Goal: Information Seeking & Learning: Check status

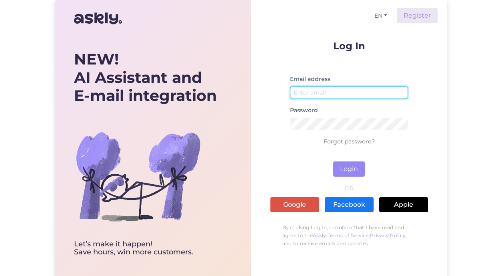
click at [344, 93] on input "email" at bounding box center [349, 92] width 118 height 12
type input "[EMAIL_ADDRESS][DOMAIN_NAME]"
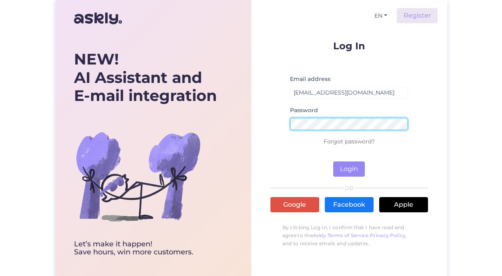
click at [333, 161] on button "Login" at bounding box center [349, 168] width 32 height 15
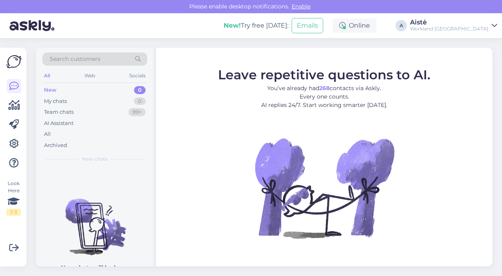
click at [474, 24] on div "Aistė" at bounding box center [449, 22] width 78 height 6
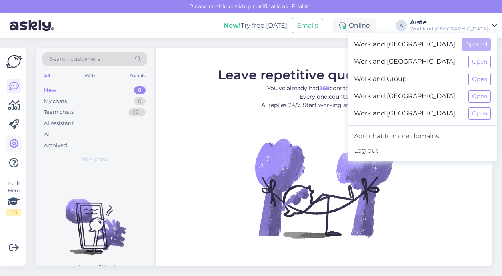
click at [10, 142] on icon at bounding box center [14, 144] width 10 height 10
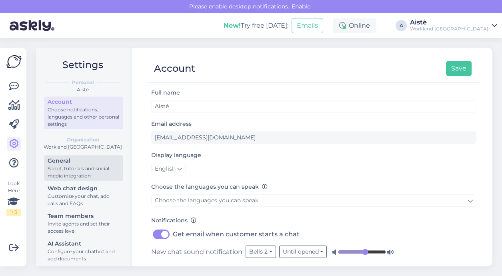
scroll to position [32, 0]
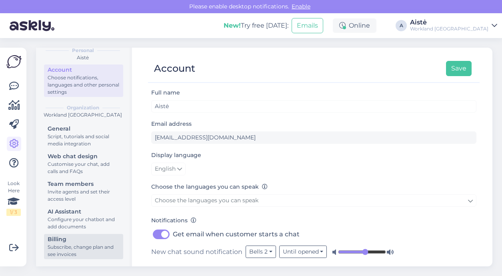
click at [73, 249] on div "Subscribe, change plan and see invoices" at bounding box center [84, 250] width 72 height 14
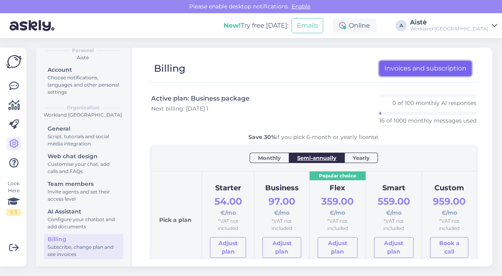
click at [397, 66] on link "Invoices and subscription" at bounding box center [425, 68] width 92 height 15
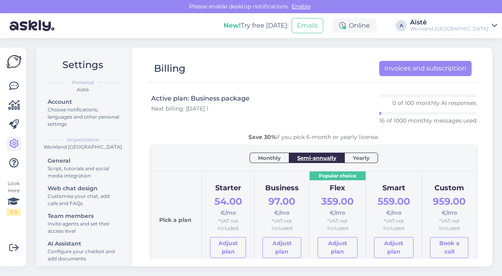
click at [481, 20] on div "Aistė" at bounding box center [449, 22] width 78 height 6
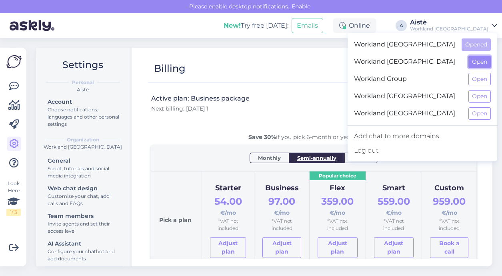
click at [475, 63] on button "Open" at bounding box center [479, 62] width 22 height 12
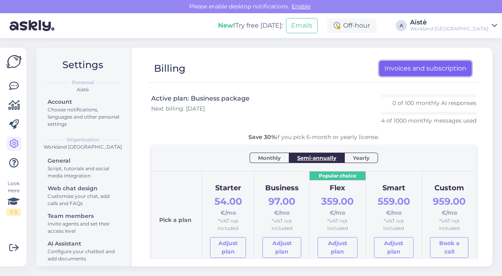
click at [431, 61] on link "Invoices and subscription" at bounding box center [425, 68] width 92 height 15
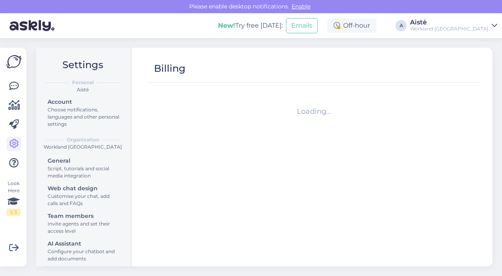
click at [486, 24] on div "Aistė" at bounding box center [449, 22] width 78 height 6
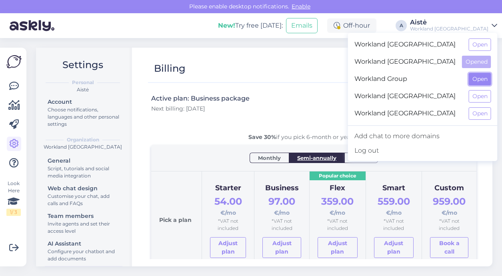
click at [478, 79] on button "Open" at bounding box center [480, 79] width 22 height 12
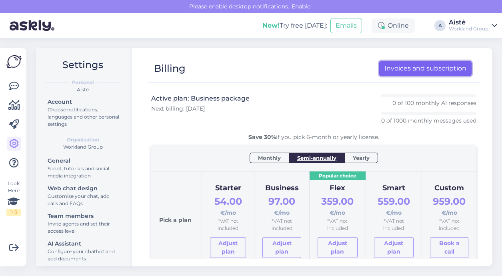
click at [432, 71] on link "Invoices and subscription" at bounding box center [425, 68] width 92 height 15
click at [485, 20] on div "Aistė" at bounding box center [469, 22] width 40 height 6
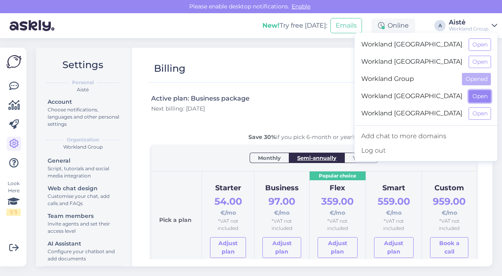
click at [476, 96] on button "Open" at bounding box center [480, 96] width 22 height 12
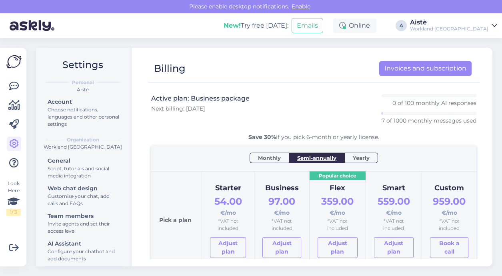
click at [478, 20] on div "Aistė" at bounding box center [449, 22] width 78 height 6
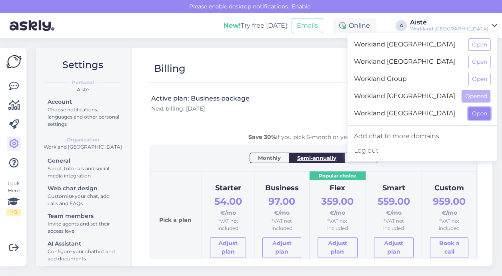
click at [478, 112] on button "Open" at bounding box center [479, 113] width 22 height 12
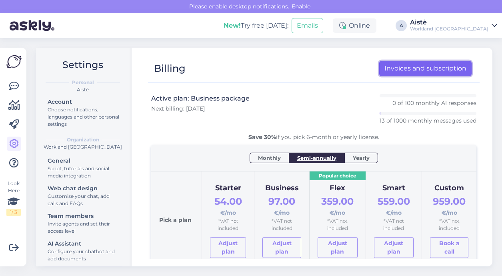
click at [410, 69] on link "Invoices and subscription" at bounding box center [425, 68] width 92 height 15
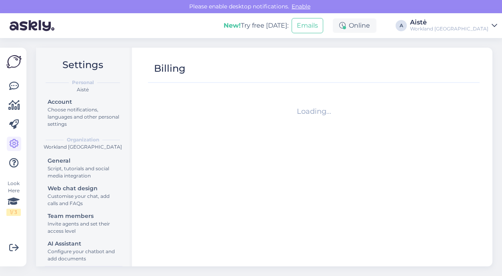
click at [477, 27] on div "Workland [GEOGRAPHIC_DATA]" at bounding box center [449, 29] width 78 height 6
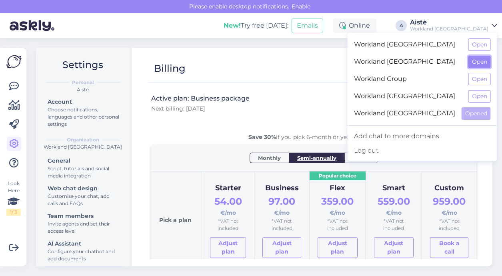
click at [480, 62] on button "Open" at bounding box center [479, 62] width 22 height 12
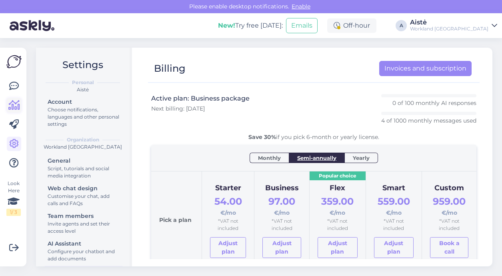
click at [14, 108] on icon at bounding box center [14, 105] width 12 height 10
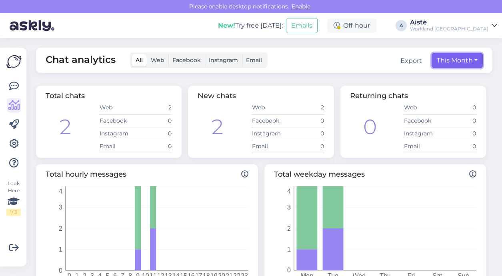
click at [445, 62] on button "This Month" at bounding box center [457, 60] width 51 height 15
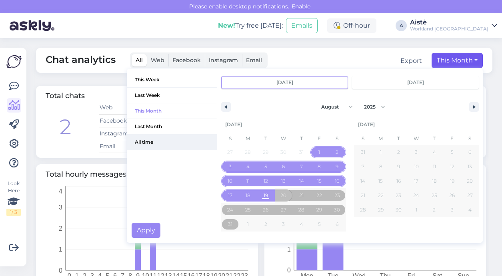
click at [167, 139] on span "All time" at bounding box center [172, 141] width 90 height 15
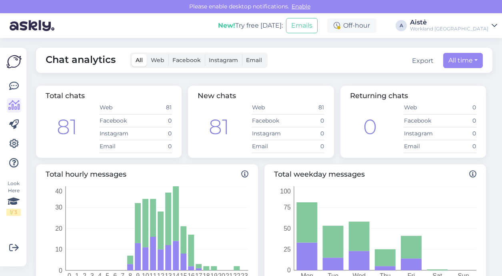
click at [158, 58] on span "Web" at bounding box center [158, 59] width 14 height 7
click at [147, 54] on input "Web" at bounding box center [147, 54] width 0 height 0
click at [470, 63] on button "All time" at bounding box center [463, 60] width 40 height 15
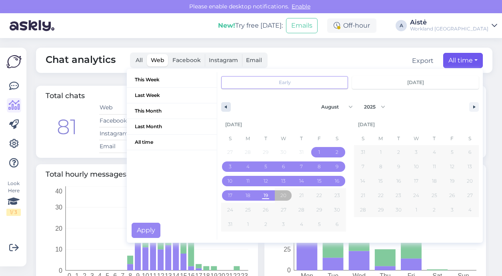
click at [228, 104] on button "button" at bounding box center [226, 107] width 10 height 10
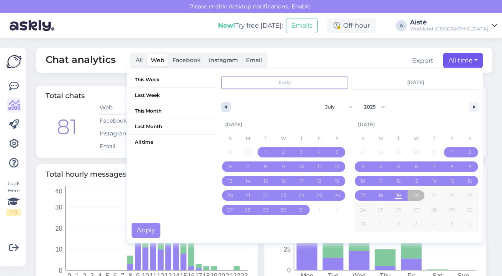
click at [228, 104] on button "button" at bounding box center [226, 107] width 10 height 10
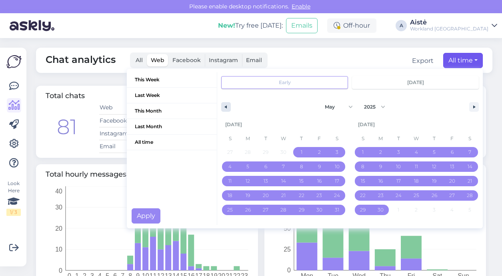
click at [228, 104] on button "button" at bounding box center [226, 107] width 10 height 10
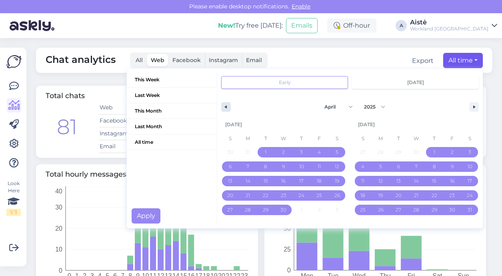
click at [228, 104] on button "button" at bounding box center [226, 107] width 10 height 10
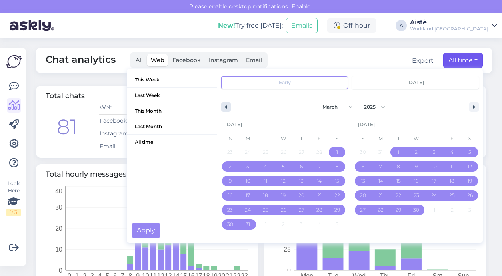
click at [228, 104] on button "button" at bounding box center [226, 107] width 10 height 10
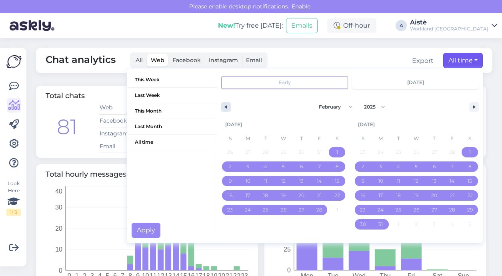
click at [228, 104] on button "button" at bounding box center [226, 107] width 10 height 10
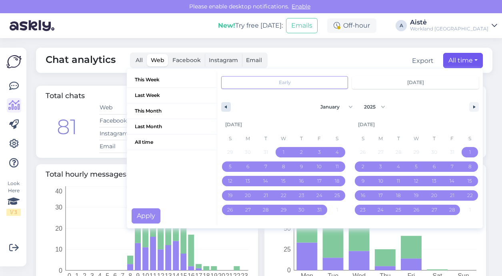
click at [228, 104] on button "button" at bounding box center [226, 107] width 10 height 10
select select "11"
select select "2024"
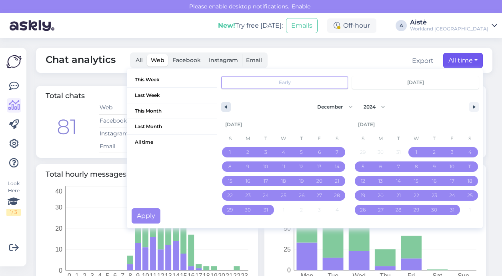
click at [228, 104] on button "button" at bounding box center [226, 107] width 10 height 10
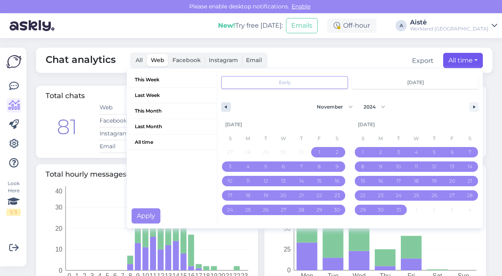
click at [228, 104] on button "button" at bounding box center [226, 107] width 10 height 10
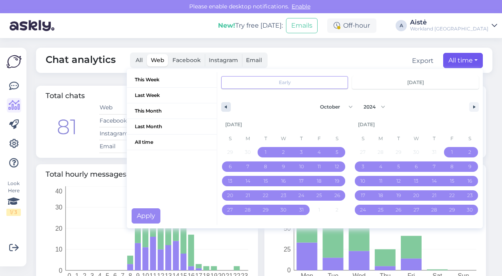
click at [228, 104] on button "button" at bounding box center [226, 107] width 10 height 10
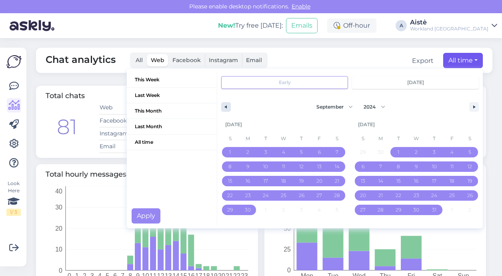
click at [228, 104] on button "button" at bounding box center [226, 107] width 10 height 10
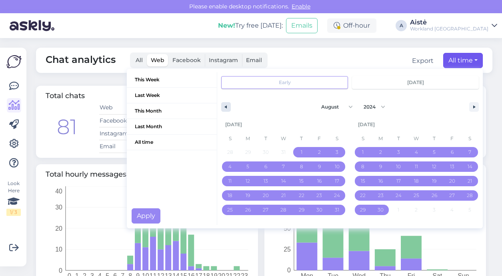
click at [228, 104] on button "button" at bounding box center [226, 107] width 10 height 10
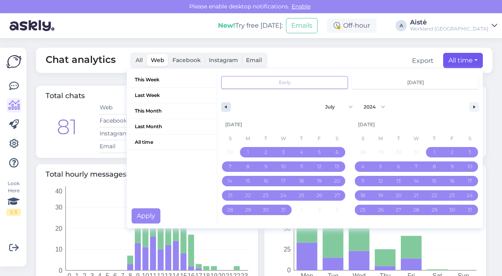
click at [228, 104] on button "button" at bounding box center [226, 107] width 10 height 10
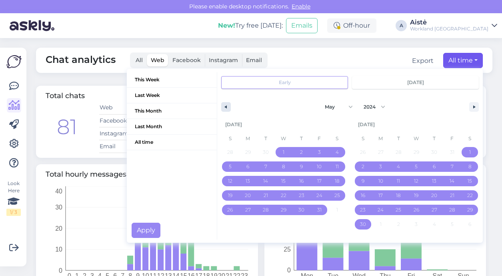
click at [228, 104] on button "button" at bounding box center [226, 107] width 10 height 10
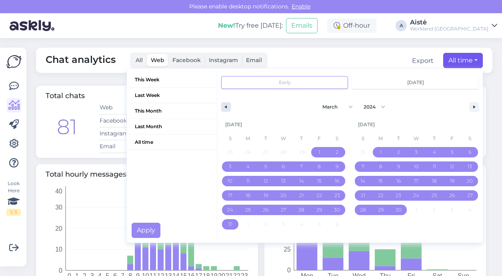
click at [228, 104] on button "button" at bounding box center [226, 107] width 10 height 10
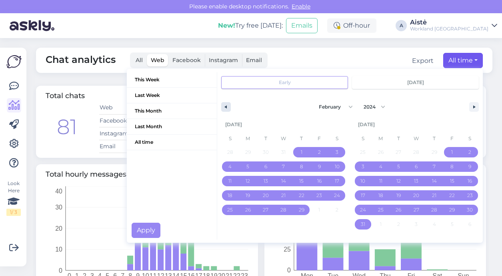
click at [228, 104] on button "button" at bounding box center [226, 107] width 10 height 10
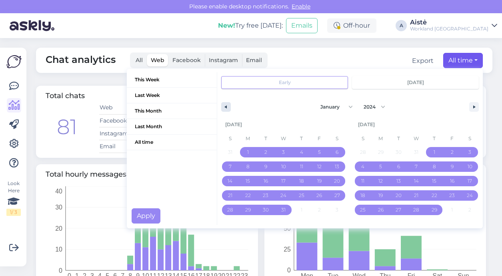
click at [228, 104] on button "button" at bounding box center [226, 107] width 10 height 10
select select "11"
select select "2023"
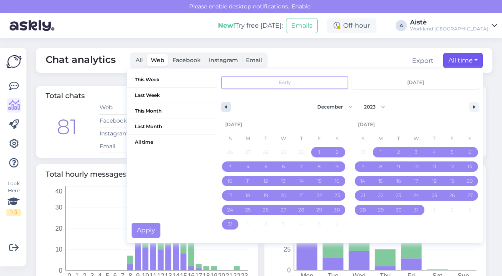
click at [228, 104] on button "button" at bounding box center [226, 107] width 10 height 10
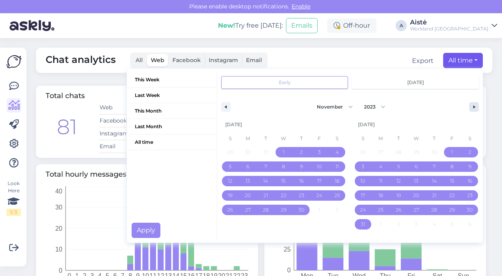
click at [473, 105] on button "button" at bounding box center [474, 107] width 10 height 10
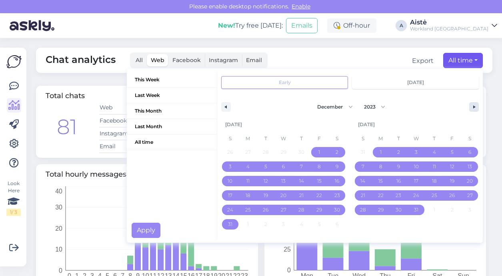
click at [473, 105] on button "button" at bounding box center [474, 107] width 10 height 10
select select "0"
select select "2024"
click at [473, 105] on button "button" at bounding box center [474, 107] width 10 height 10
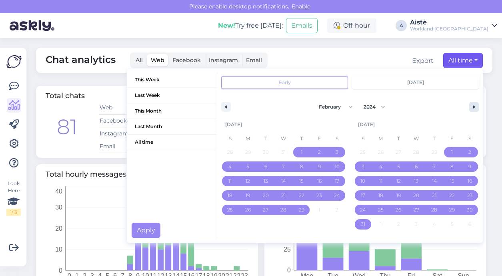
click at [473, 105] on button "button" at bounding box center [474, 107] width 10 height 10
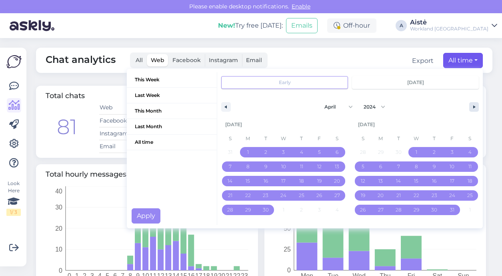
click at [473, 105] on button "button" at bounding box center [474, 107] width 10 height 10
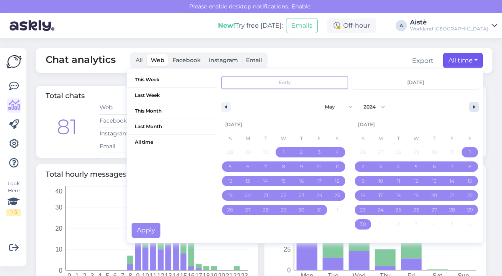
click at [473, 105] on button "button" at bounding box center [474, 107] width 10 height 10
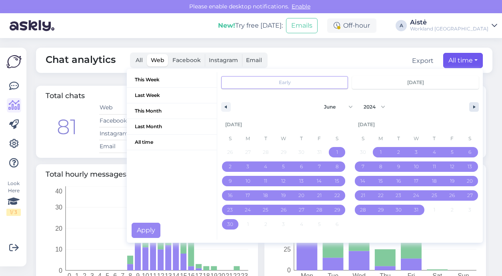
click at [473, 105] on button "button" at bounding box center [474, 107] width 10 height 10
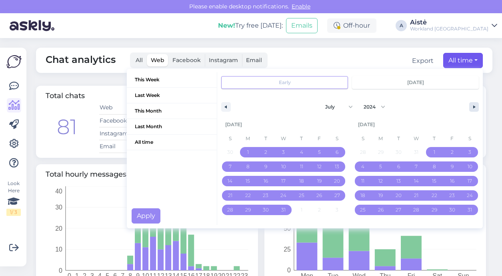
click at [473, 105] on icon "button" at bounding box center [475, 106] width 4 height 3
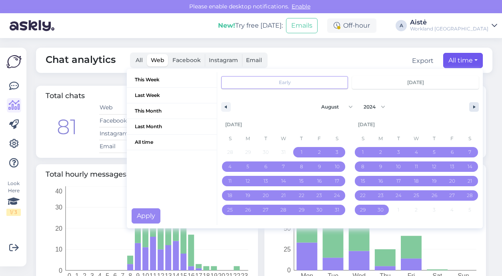
click at [473, 105] on icon "button" at bounding box center [475, 106] width 4 height 3
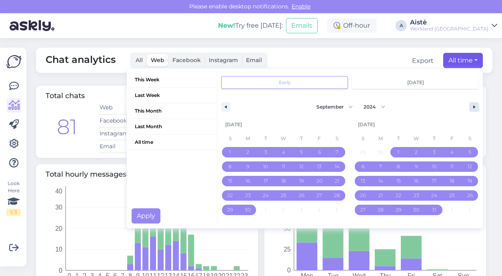
click at [473, 105] on icon "button" at bounding box center [475, 106] width 4 height 3
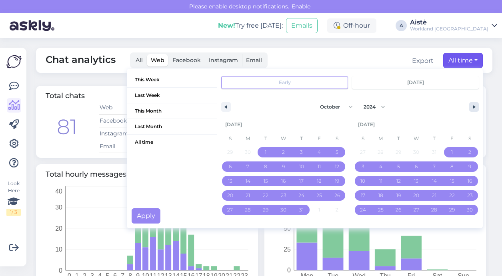
click at [473, 105] on icon "button" at bounding box center [475, 106] width 4 height 3
select select "10"
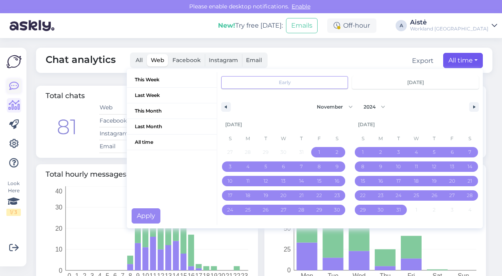
click at [17, 85] on icon at bounding box center [14, 86] width 10 height 10
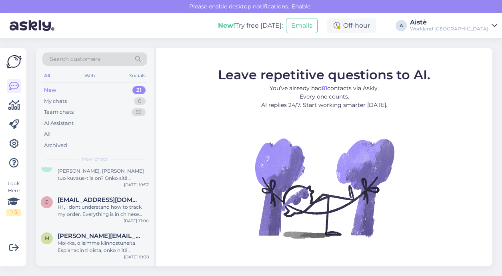
scroll to position [306, 0]
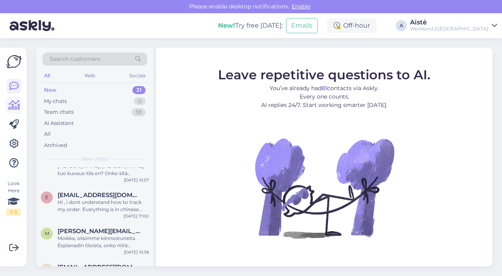
click at [15, 108] on icon at bounding box center [14, 105] width 12 height 10
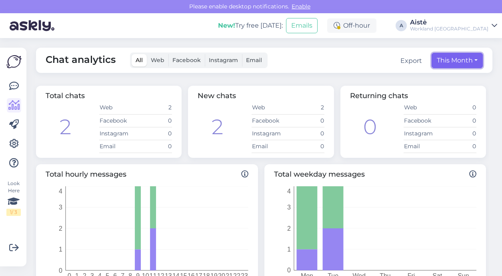
click at [459, 64] on button "This Month" at bounding box center [457, 60] width 51 height 15
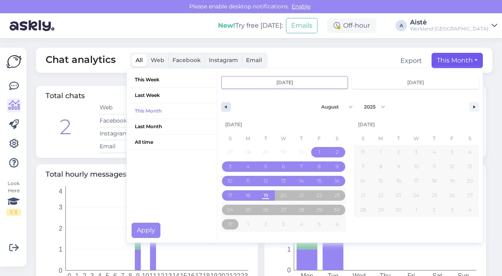
click at [228, 109] on button "button" at bounding box center [226, 107] width 10 height 10
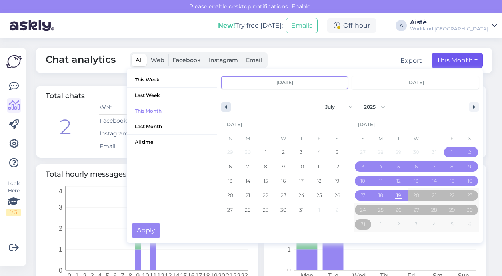
click at [228, 109] on button "button" at bounding box center [226, 107] width 10 height 10
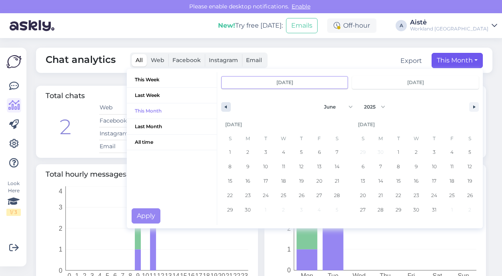
click at [228, 109] on button "button" at bounding box center [226, 107] width 10 height 10
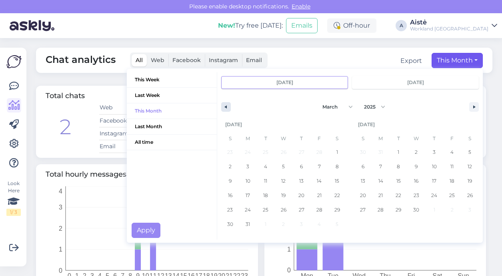
click at [228, 109] on button "button" at bounding box center [226, 107] width 10 height 10
select select "0"
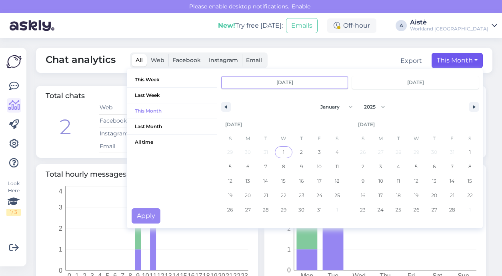
click at [284, 154] on span "1" at bounding box center [284, 152] width 2 height 14
type input "Jan 1 2025"
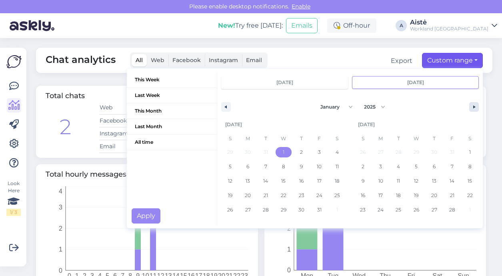
click at [476, 106] on icon "button" at bounding box center [475, 106] width 4 height 3
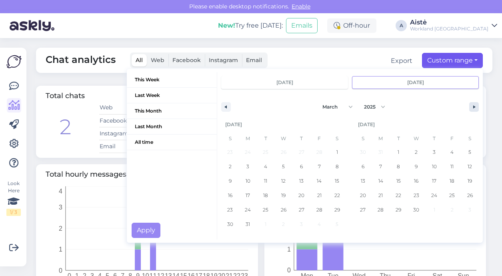
click at [476, 106] on icon "button" at bounding box center [475, 106] width 4 height 3
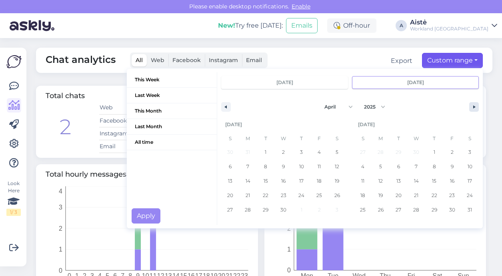
click at [476, 106] on icon "button" at bounding box center [475, 106] width 4 height 3
select select "7"
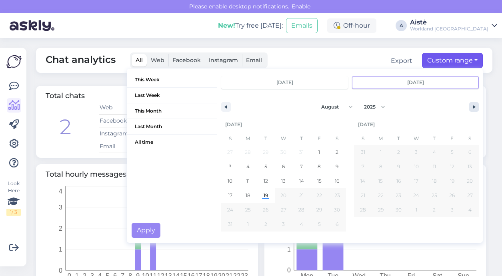
click at [476, 106] on icon "button" at bounding box center [475, 106] width 4 height 3
click at [266, 196] on span "19" at bounding box center [266, 195] width 4 height 14
type input "Aug 19 2025"
select select "0"
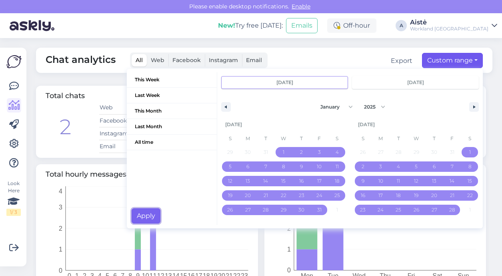
click at [150, 216] on button "Apply" at bounding box center [146, 215] width 29 height 15
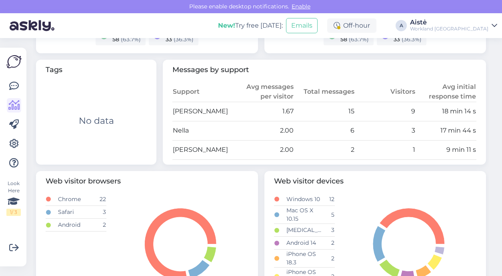
scroll to position [14, 0]
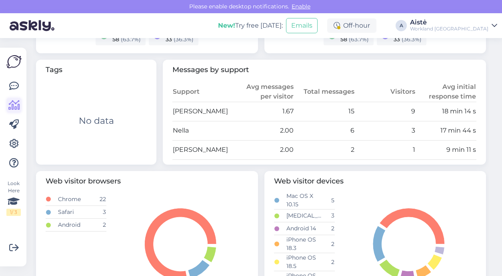
click at [12, 107] on icon at bounding box center [14, 105] width 12 height 10
click at [16, 86] on icon at bounding box center [14, 86] width 10 height 10
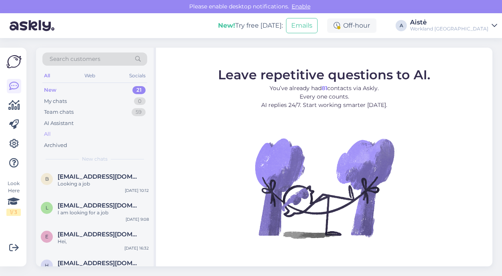
click at [53, 131] on div "All" at bounding box center [94, 133] width 105 height 11
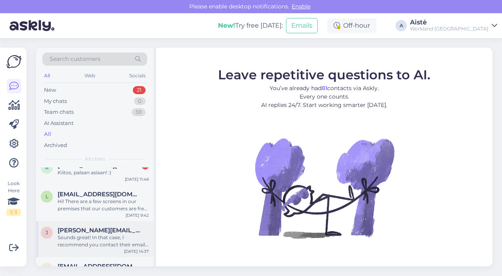
scroll to position [12, 0]
click at [118, 211] on div "Hi! There are a few screens in our premises that our customers are free to use.…" at bounding box center [103, 204] width 91 height 14
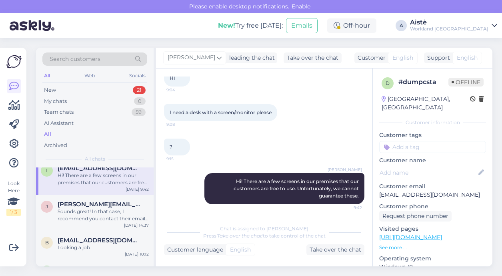
scroll to position [40, 0]
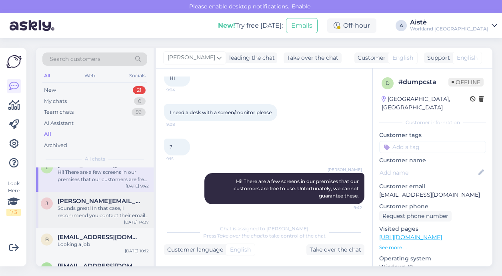
click at [98, 204] on span "jacques.backbier@gmail.com" at bounding box center [99, 200] width 83 height 7
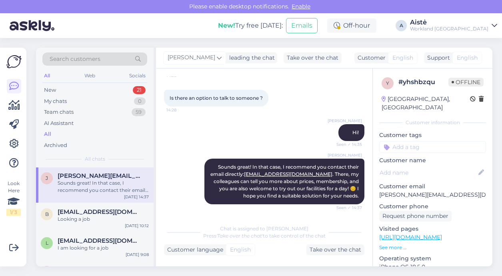
scroll to position [70, 0]
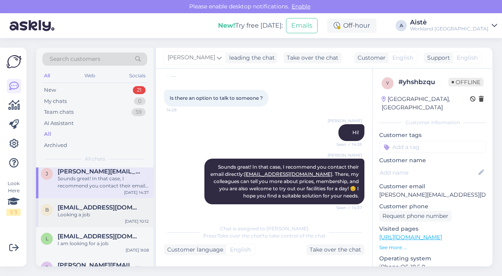
click at [100, 213] on div "Looking a job" at bounding box center [103, 214] width 91 height 7
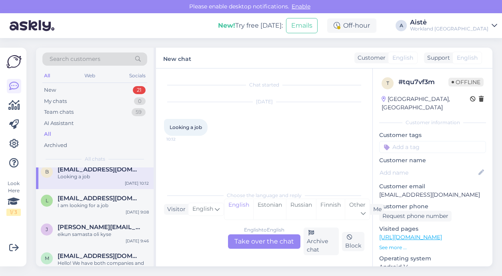
scroll to position [115, 0]
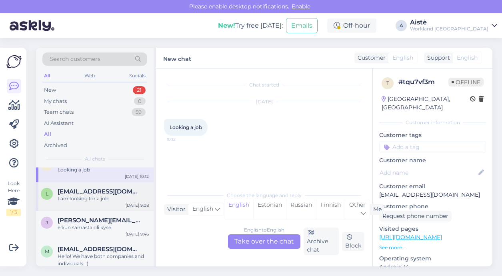
click at [98, 204] on div "l leyikuneshetu2007@gmail.com I am looking for a job Jul 12 9:08" at bounding box center [95, 196] width 118 height 29
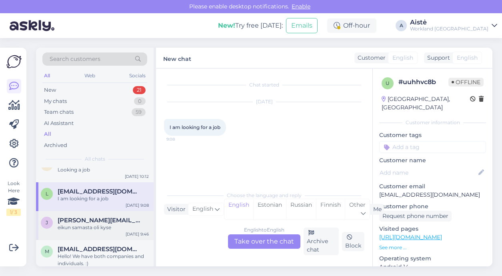
click at [98, 227] on div "eikun samasta oli kyse" at bounding box center [103, 227] width 91 height 7
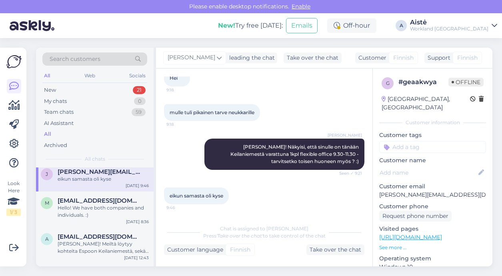
scroll to position [164, 0]
click at [106, 216] on div "Hello! We have both companies and individuals. :)" at bounding box center [103, 210] width 91 height 14
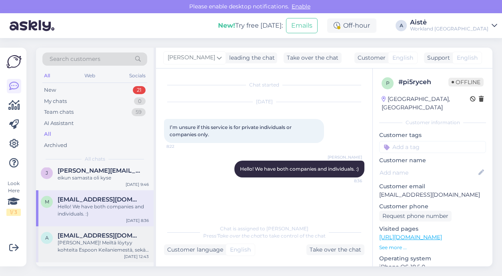
click at [110, 245] on div "Hei Anni! Meiltä löytyy kohteita Espoon Keilaniemestä, sekä Helsingin Teurastam…" at bounding box center [103, 246] width 91 height 14
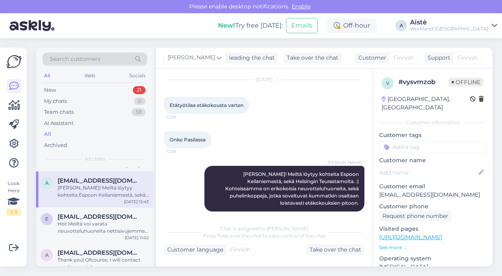
scroll to position [220, 0]
click at [92, 221] on div "Hei! Meiltä voi varata neuvotteluhuoneita nettisivujemme kautta suoraan! Sivuil…" at bounding box center [103, 227] width 91 height 14
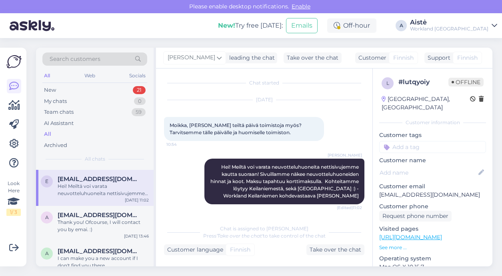
scroll to position [259, 0]
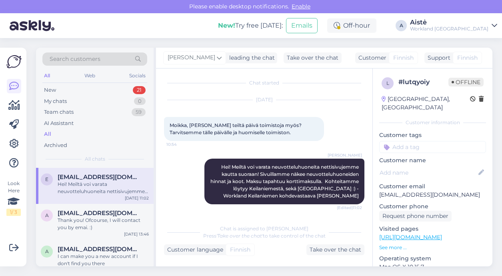
click at [92, 221] on div "Thank you! Ofcourse, I will contact you by emai. :)" at bounding box center [103, 223] width 91 height 14
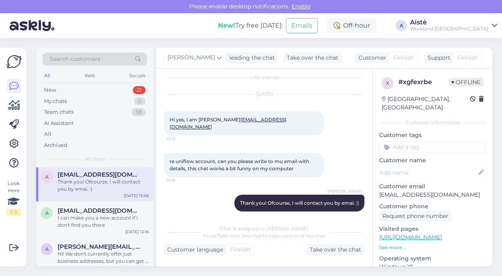
scroll to position [299, 0]
click at [92, 221] on div "I can make you a new account if I don't find you there" at bounding box center [103, 219] width 91 height 14
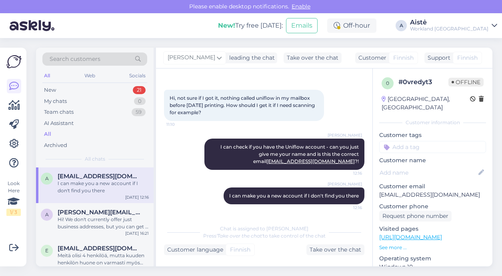
scroll to position [340, 0]
